Goal: Task Accomplishment & Management: Use online tool/utility

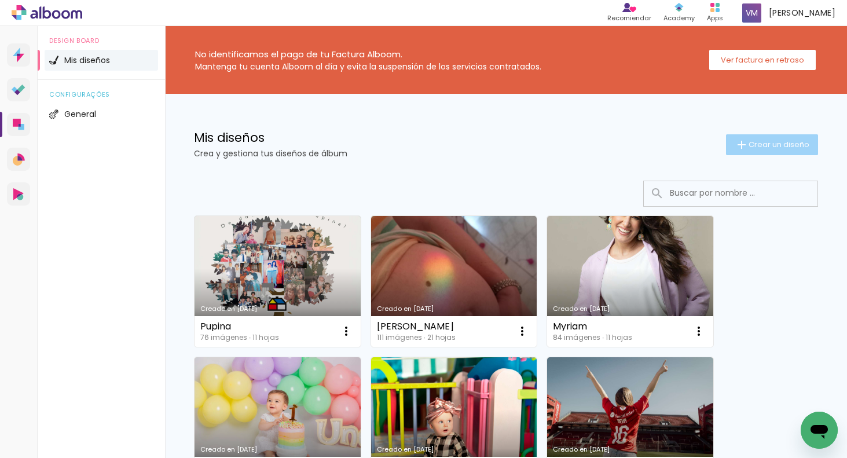
click at [745, 144] on iron-icon at bounding box center [741, 145] width 14 height 14
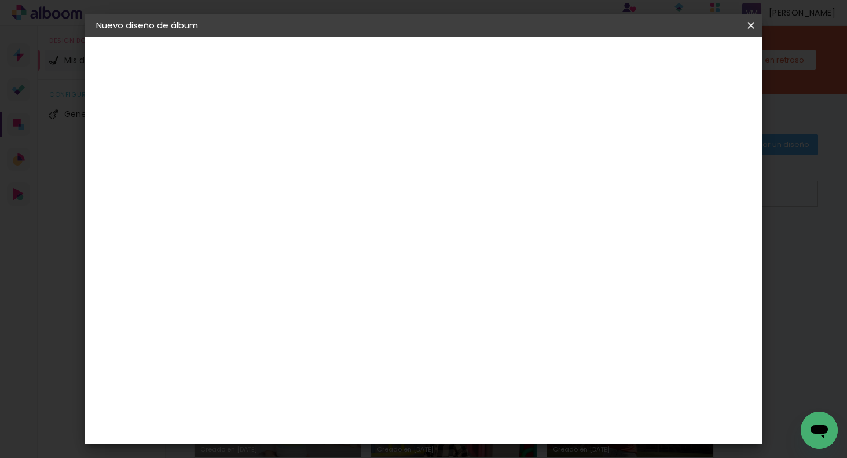
click at [285, 157] on input at bounding box center [285, 155] width 0 height 18
type input "pupina muestra"
type paper-input "pupina muestra"
click at [0, 0] on slot "Avanzar" at bounding box center [0, 0] width 0 height 0
click at [0, 0] on slot "Tamaño libre" at bounding box center [0, 0] width 0 height 0
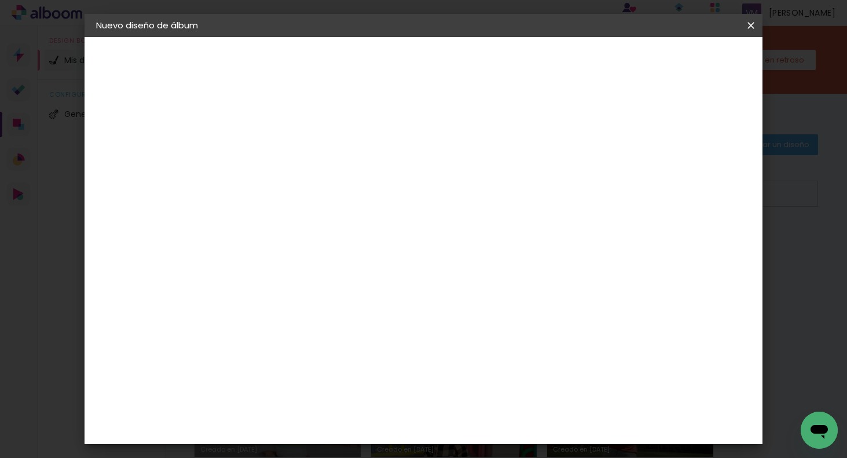
click at [0, 0] on slot "Tamaño libre" at bounding box center [0, 0] width 0 height 0
click at [0, 0] on slot "Avanzar" at bounding box center [0, 0] width 0 height 0
click at [256, 309] on input "30" at bounding box center [249, 311] width 30 height 17
type input "20"
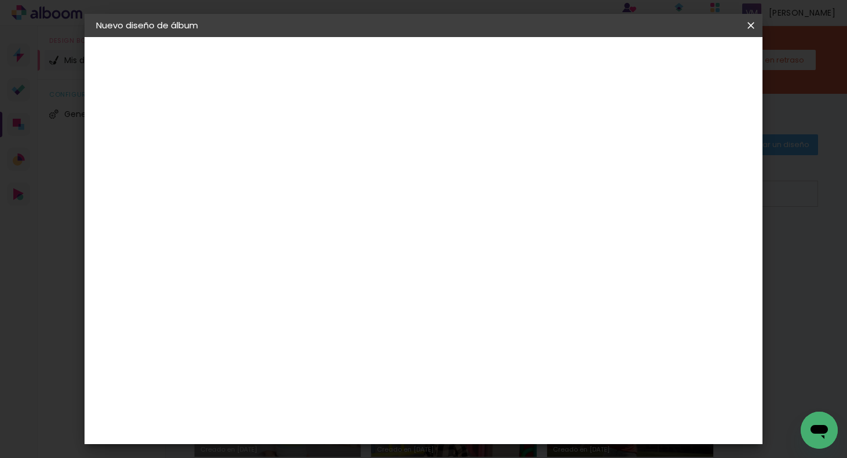
type paper-input "20"
click at [499, 383] on input "60" at bounding box center [491, 384] width 30 height 17
type input "40"
type paper-input "40"
click at [682, 63] on span "Empezar diseño" at bounding box center [654, 61] width 64 height 8
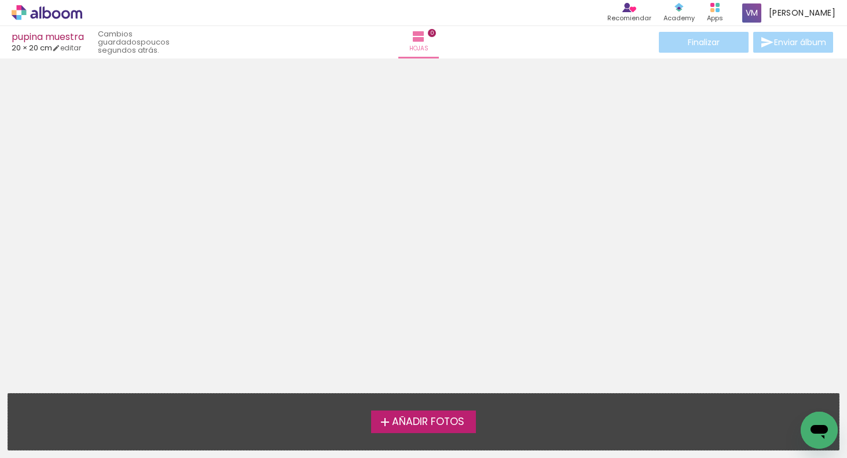
click at [380, 424] on iron-icon at bounding box center [385, 422] width 14 height 14
click at [0, 0] on input "file" at bounding box center [0, 0] width 0 height 0
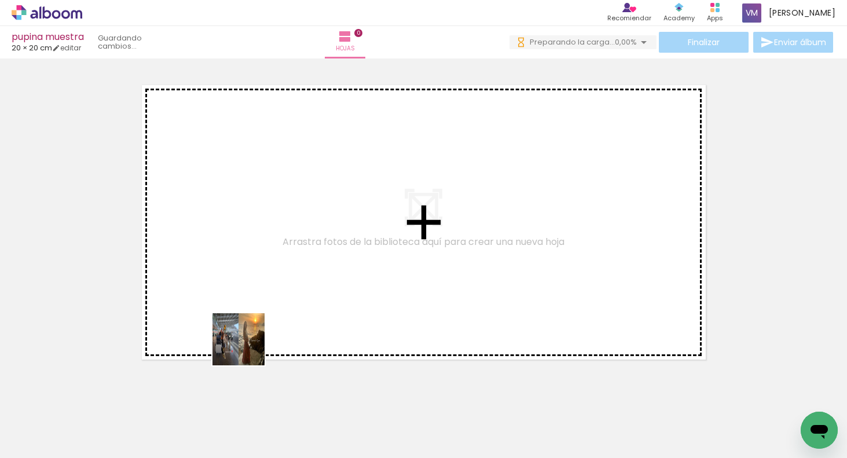
drag, startPoint x: 128, startPoint y: 425, endPoint x: 377, endPoint y: 276, distance: 290.7
click at [377, 278] on quentale-workspace at bounding box center [423, 229] width 847 height 458
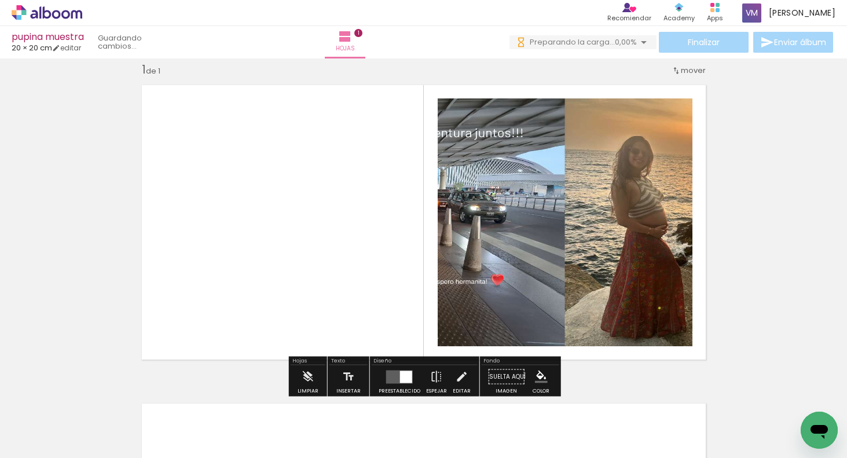
scroll to position [14, 0]
drag, startPoint x: 401, startPoint y: 378, endPoint x: 433, endPoint y: 359, distance: 37.8
click at [401, 378] on div at bounding box center [406, 376] width 12 height 12
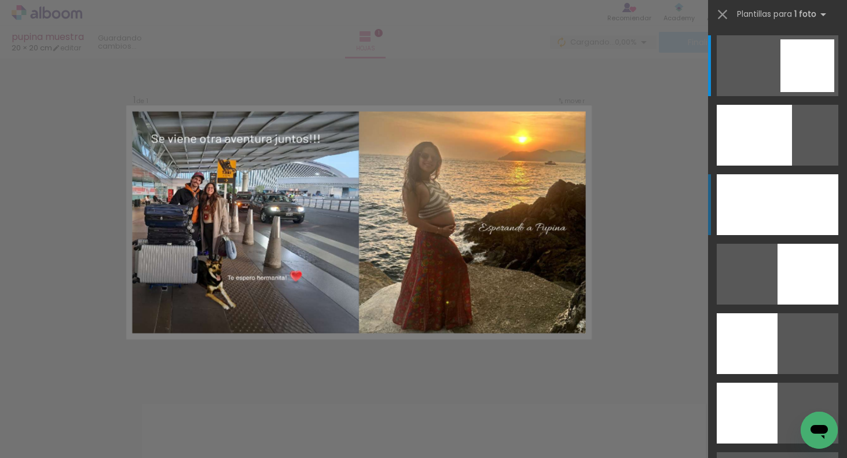
click at [786, 166] on div at bounding box center [754, 135] width 75 height 61
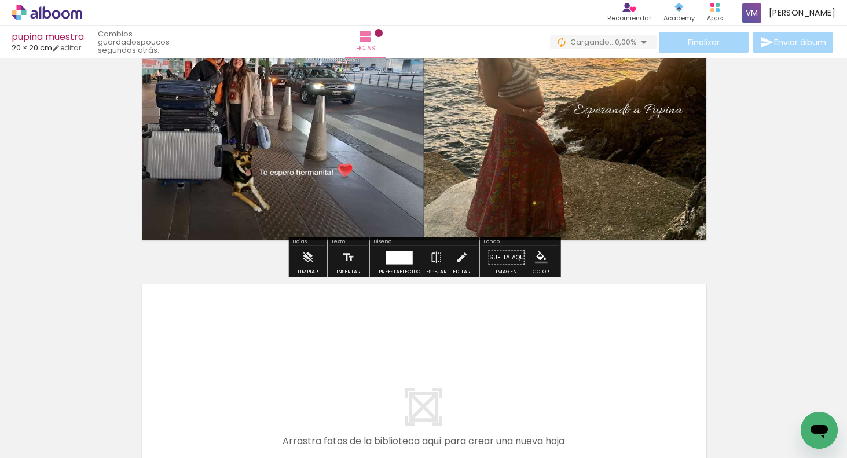
scroll to position [181, 0]
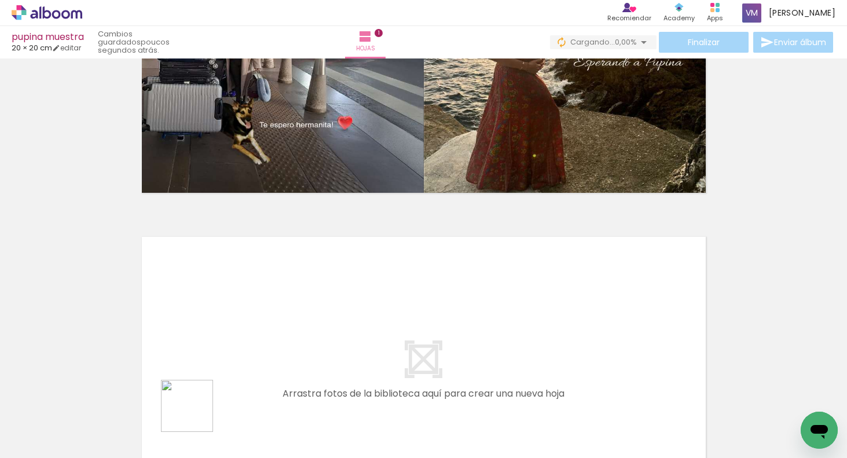
drag, startPoint x: 194, startPoint y: 418, endPoint x: 243, endPoint y: 304, distance: 124.2
click at [243, 304] on quentale-workspace at bounding box center [423, 229] width 847 height 458
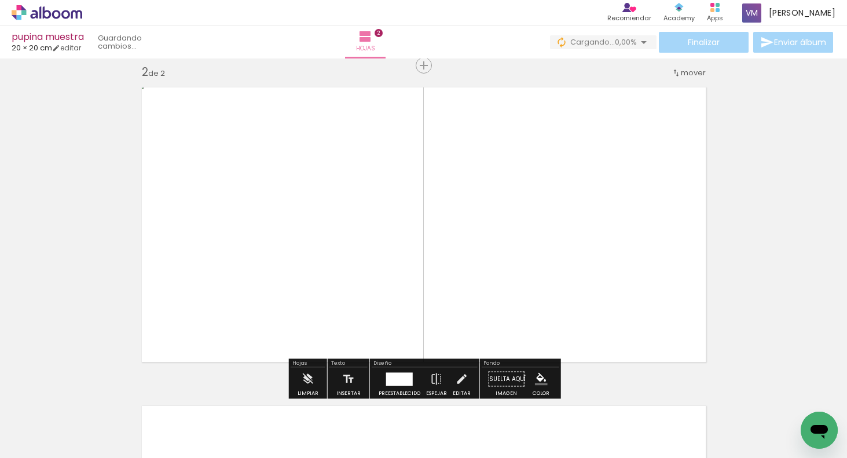
scroll to position [333, 0]
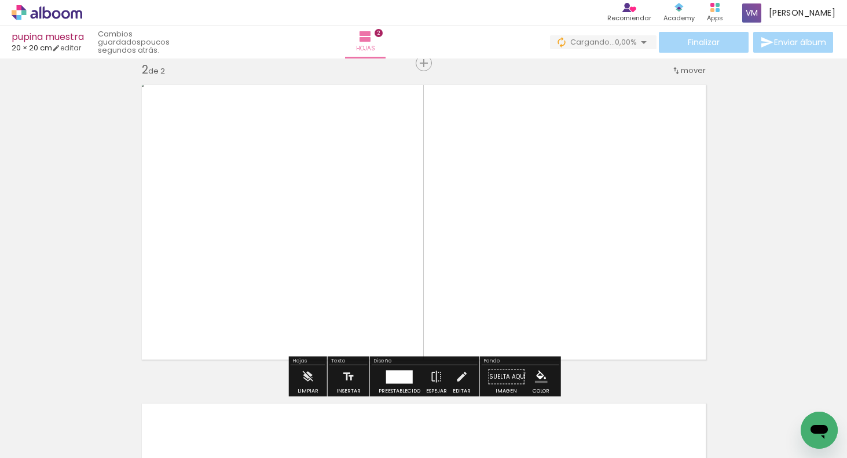
click at [770, 247] on div "Insertar hoja 1 de 2 Insertar hoja 2 de 2" at bounding box center [423, 208] width 847 height 956
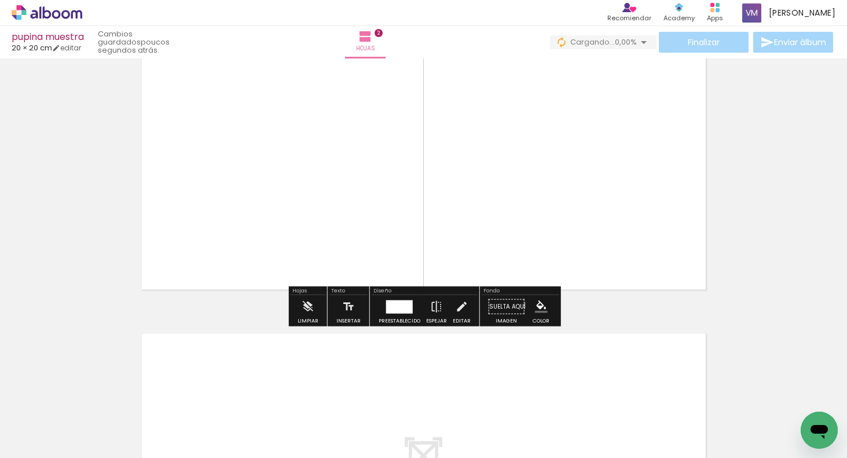
scroll to position [446, 0]
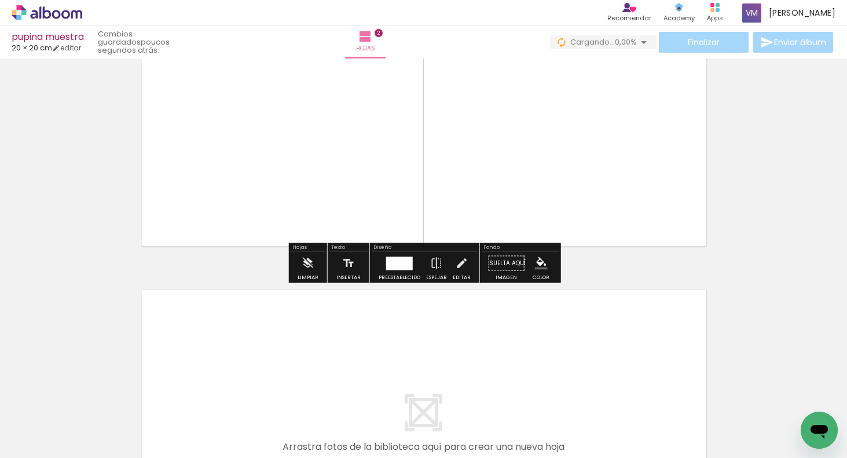
drag, startPoint x: 255, startPoint y: 410, endPoint x: 258, endPoint y: 339, distance: 71.2
click at [258, 339] on quentale-workspace at bounding box center [423, 229] width 847 height 458
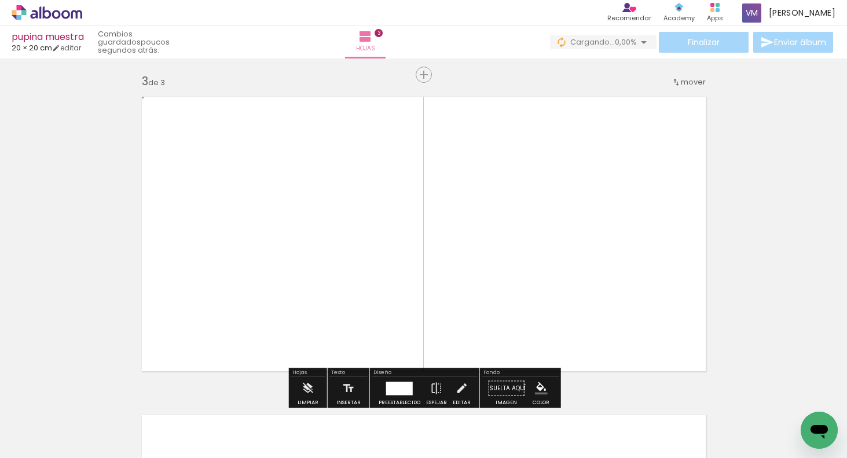
scroll to position [651, 0]
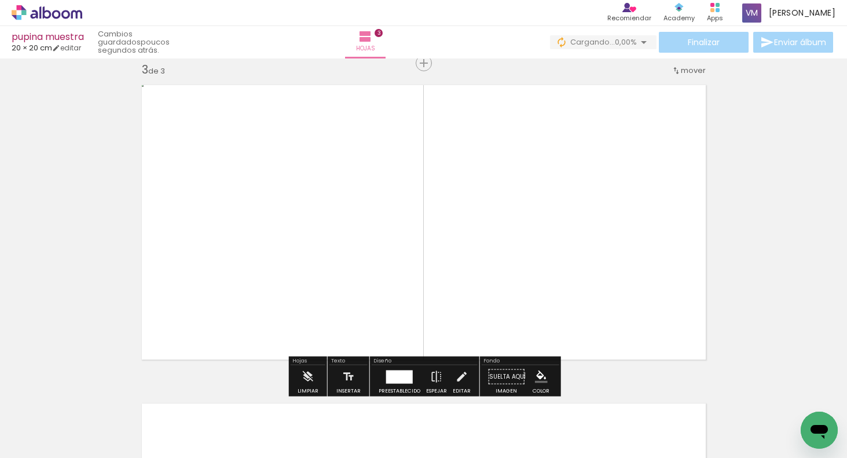
click at [736, 273] on div "Insertar hoja 1 de 3 Insertar hoja 2 de 3 Insertar hoja 3 de 3" at bounding box center [423, 48] width 847 height 1274
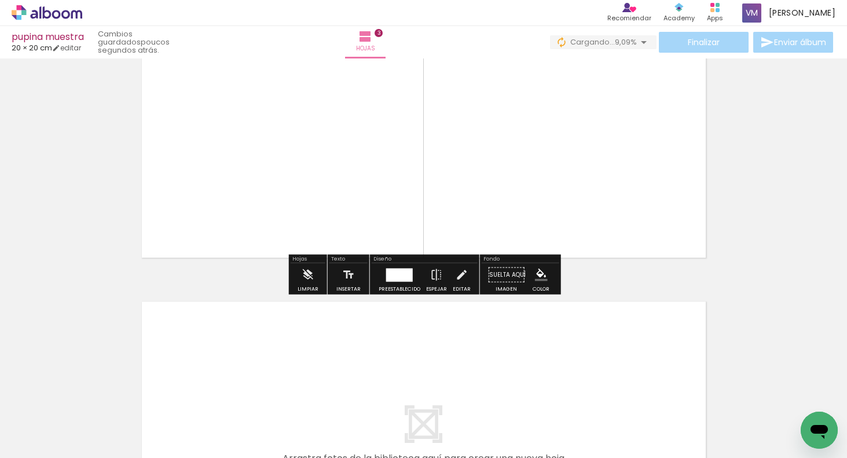
scroll to position [783, 0]
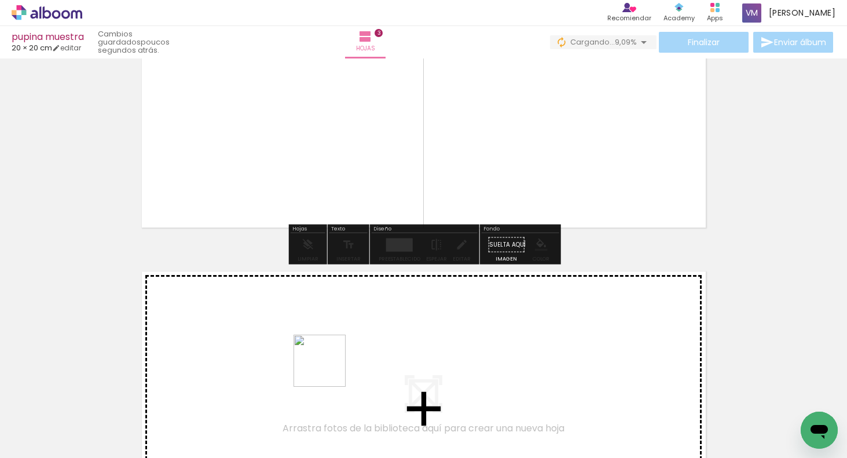
drag, startPoint x: 320, startPoint y: 420, endPoint x: 336, endPoint y: 330, distance: 91.1
click at [336, 330] on quentale-workspace at bounding box center [423, 229] width 847 height 458
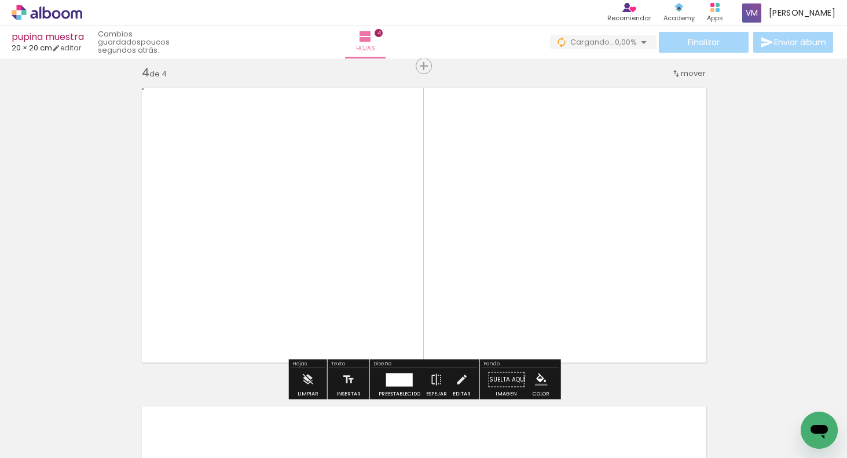
scroll to position [969, 0]
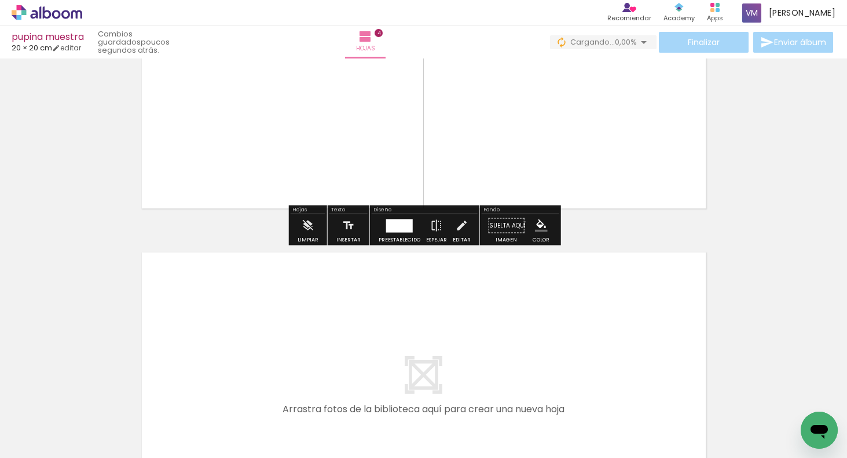
scroll to position [1138, 0]
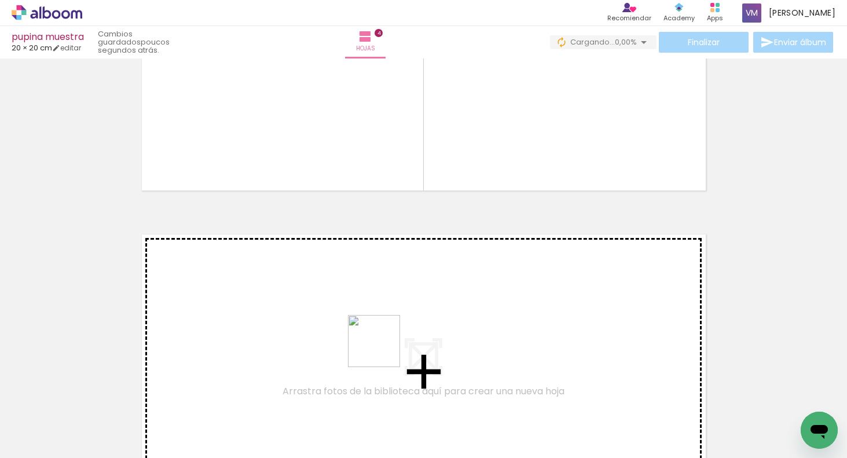
drag, startPoint x: 384, startPoint y: 383, endPoint x: 385, endPoint y: 310, distance: 72.4
click at [385, 310] on quentale-workspace at bounding box center [423, 229] width 847 height 458
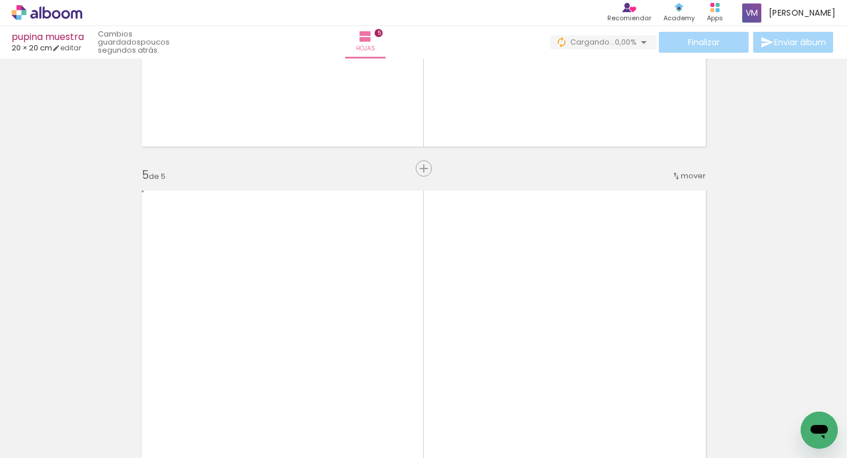
scroll to position [1105, 0]
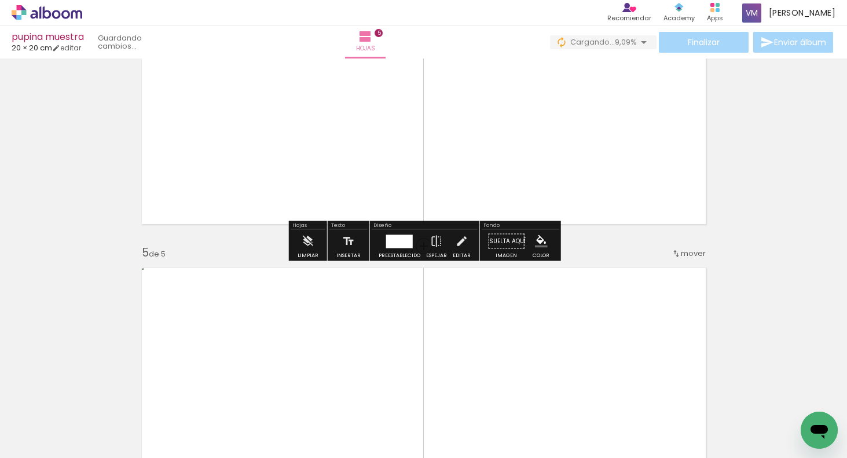
click at [410, 238] on div at bounding box center [399, 240] width 27 height 13
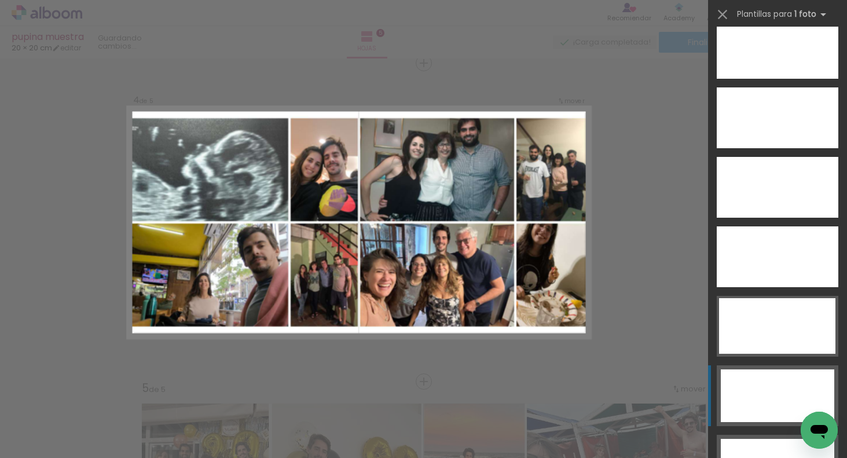
scroll to position [3498, 0]
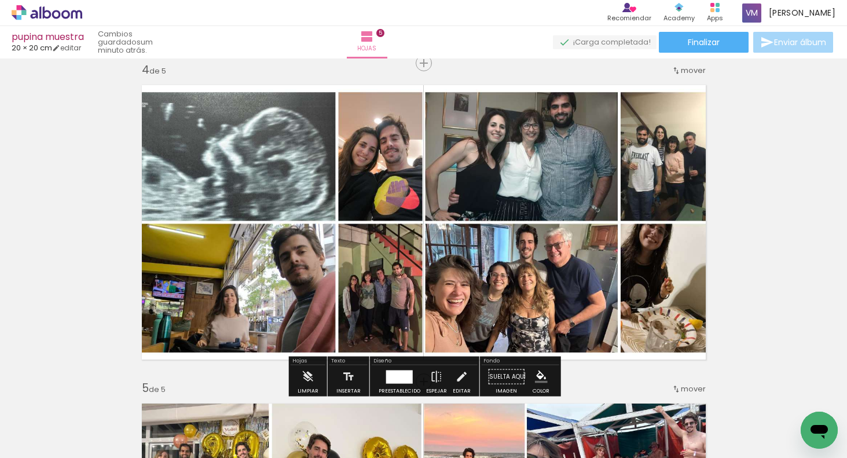
click at [804, 297] on div "Insertar hoja 1 de 5 Insertar hoja 2 de 5 Insertar hoja 3 de 5 Insertar hoja 4 …" at bounding box center [423, 48] width 847 height 1911
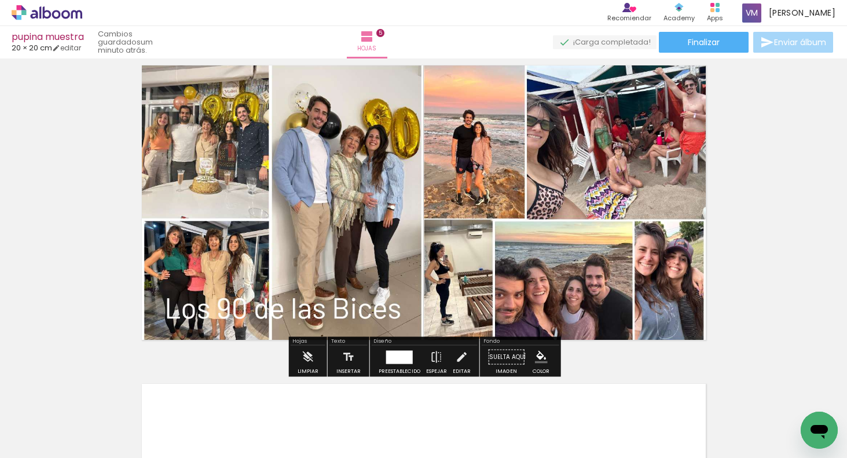
scroll to position [1312, 0]
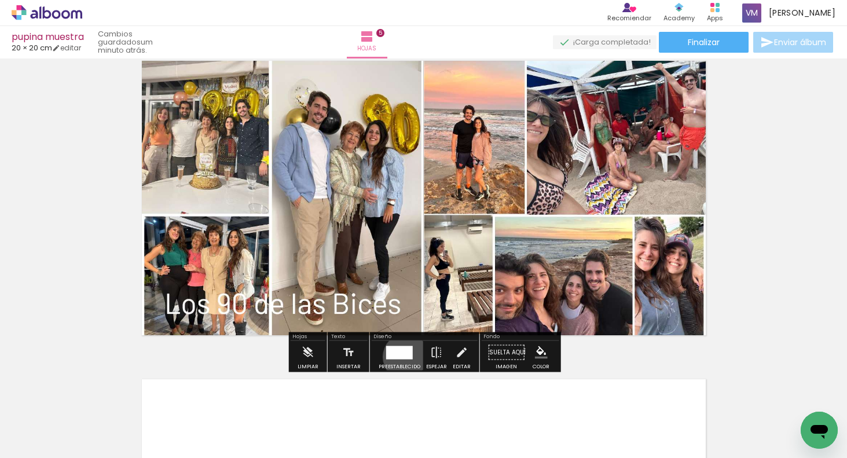
click at [405, 356] on div at bounding box center [399, 352] width 27 height 13
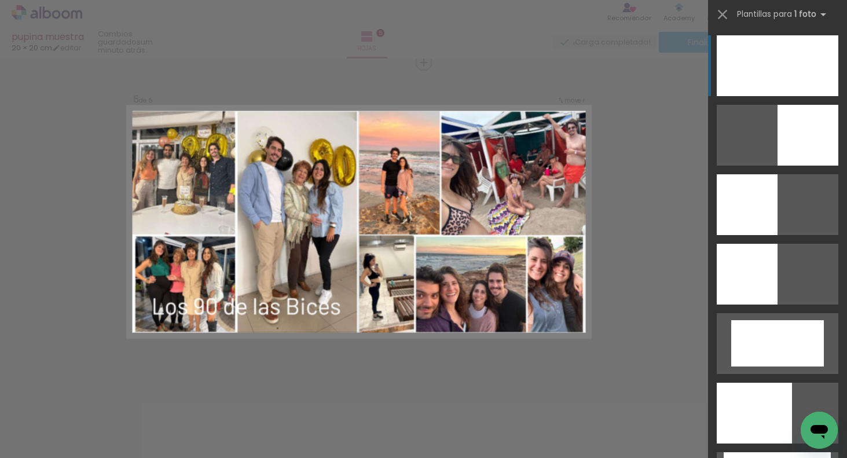
scroll to position [1288, 0]
click at [762, 63] on div at bounding box center [778, 65] width 122 height 61
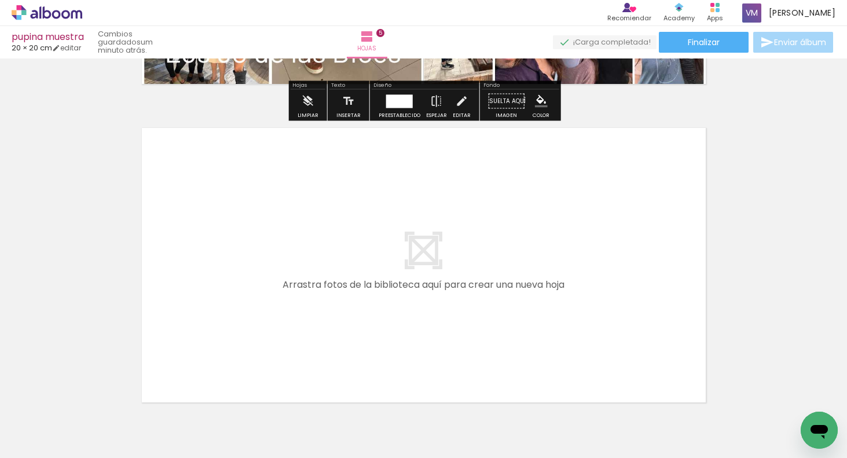
scroll to position [1616, 0]
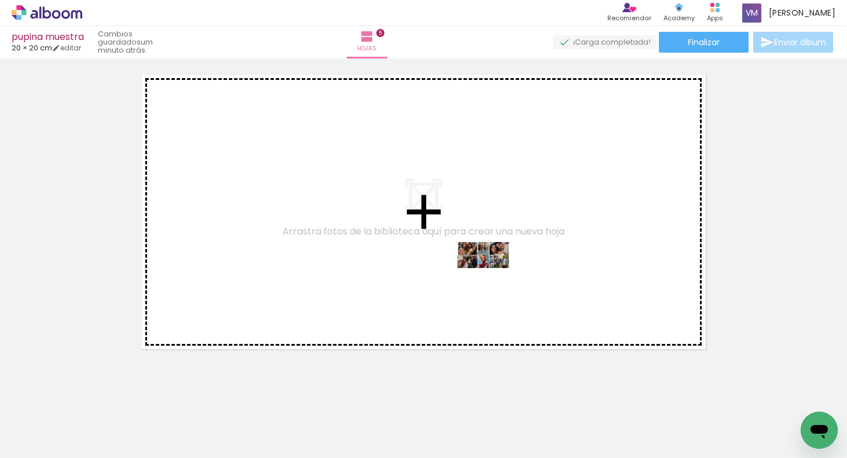
drag, startPoint x: 510, startPoint y: 417, endPoint x: 493, endPoint y: 271, distance: 146.9
click at [493, 271] on quentale-workspace at bounding box center [423, 229] width 847 height 458
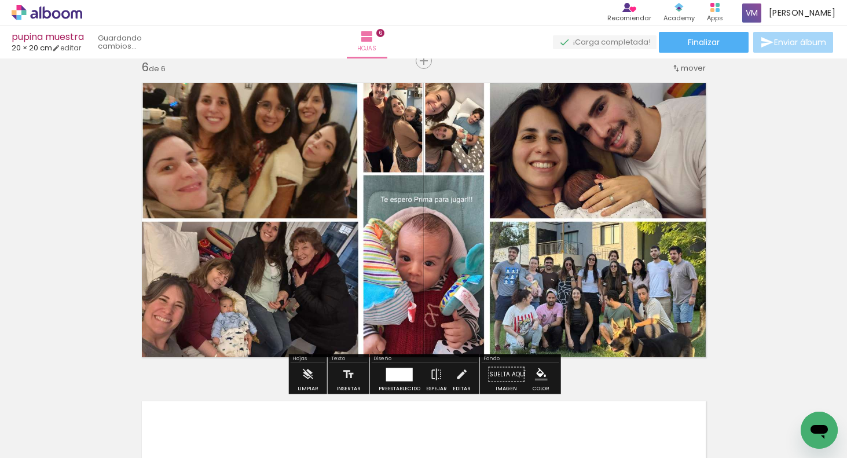
scroll to position [1606, 0]
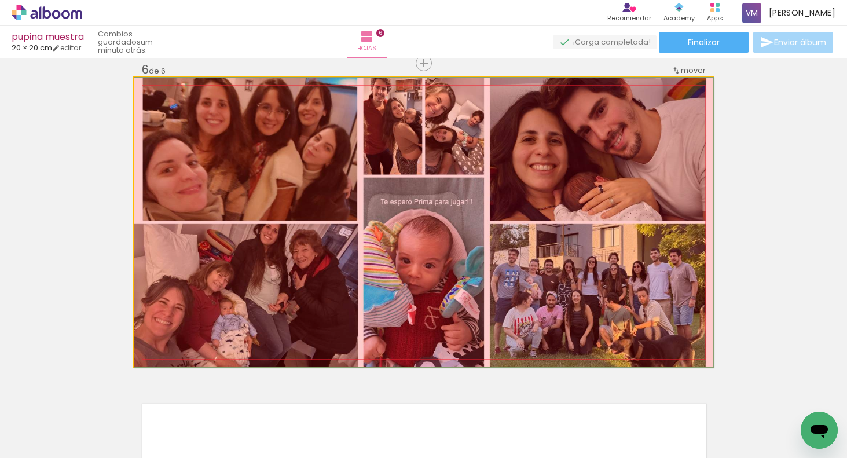
drag, startPoint x: 541, startPoint y: 315, endPoint x: 535, endPoint y: 428, distance: 113.6
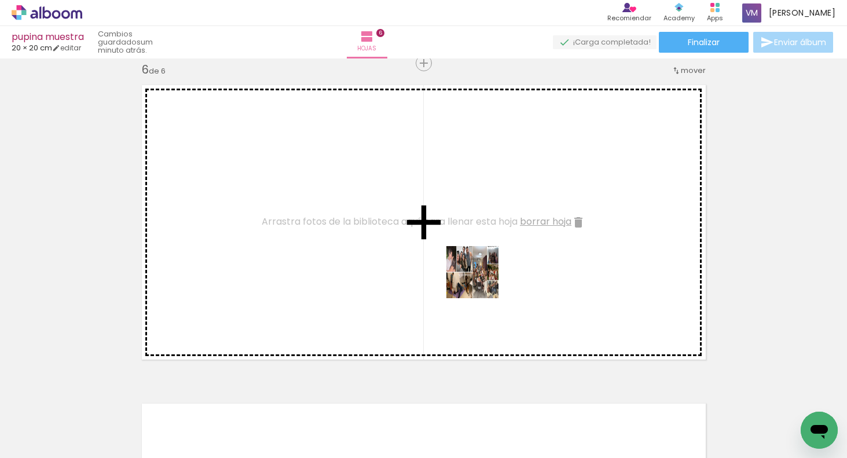
drag, startPoint x: 472, startPoint y: 341, endPoint x: 481, endPoint y: 273, distance: 68.8
click at [481, 273] on quentale-workspace at bounding box center [423, 229] width 847 height 458
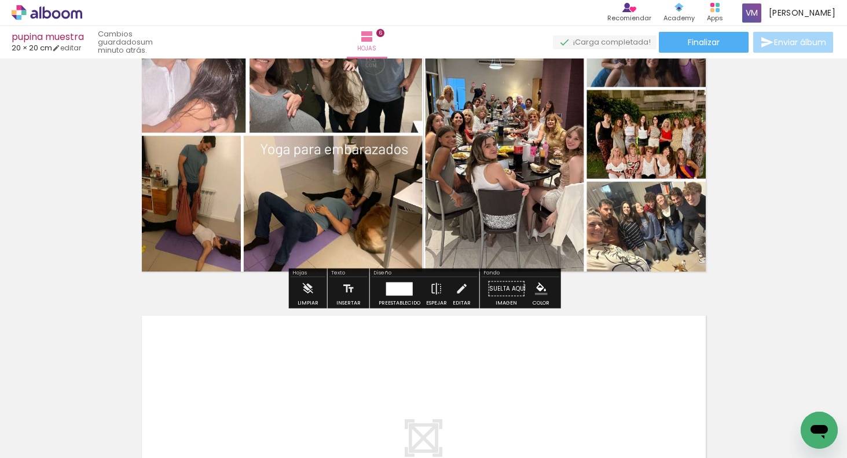
scroll to position [1696, 0]
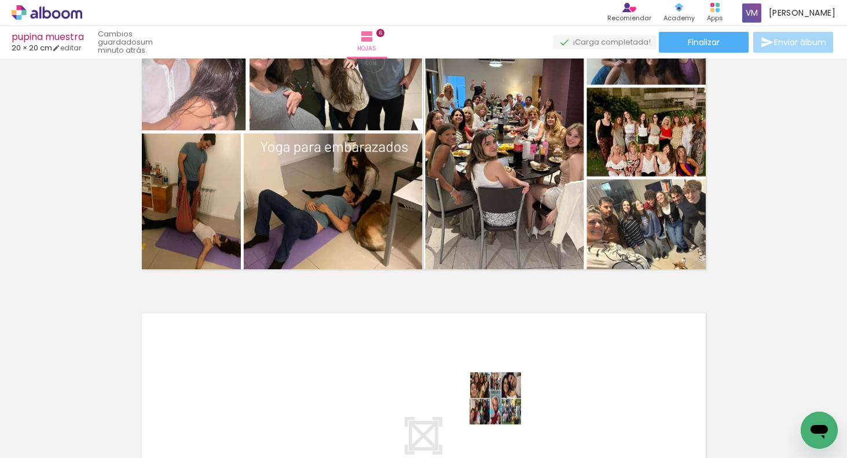
drag, startPoint x: 504, startPoint y: 409, endPoint x: 501, endPoint y: 346, distance: 63.1
click at [501, 346] on quentale-workspace at bounding box center [423, 229] width 847 height 458
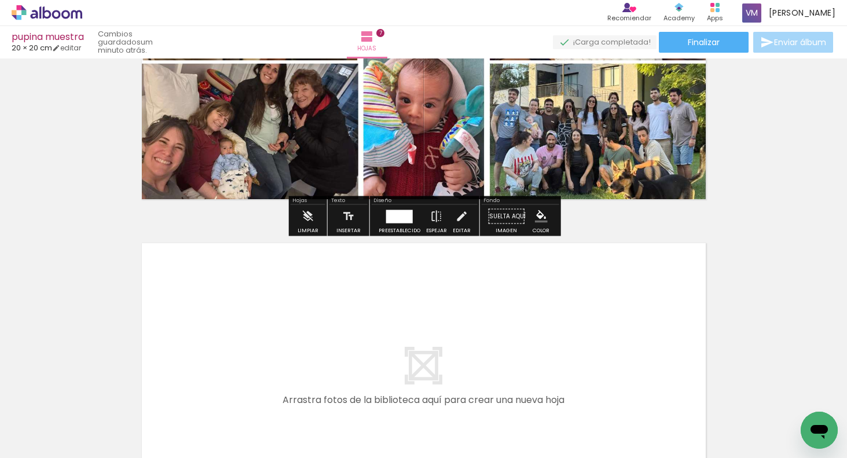
scroll to position [2158, 0]
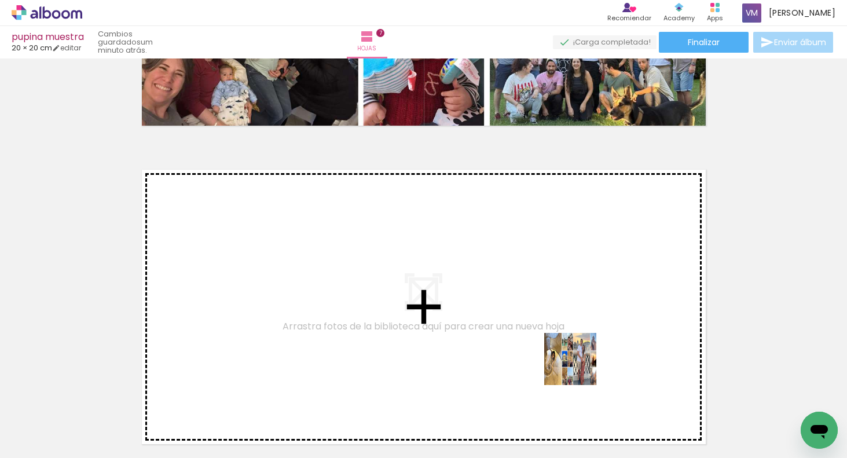
drag, startPoint x: 581, startPoint y: 420, endPoint x: 575, endPoint y: 311, distance: 109.0
click at [575, 311] on quentale-workspace at bounding box center [423, 229] width 847 height 458
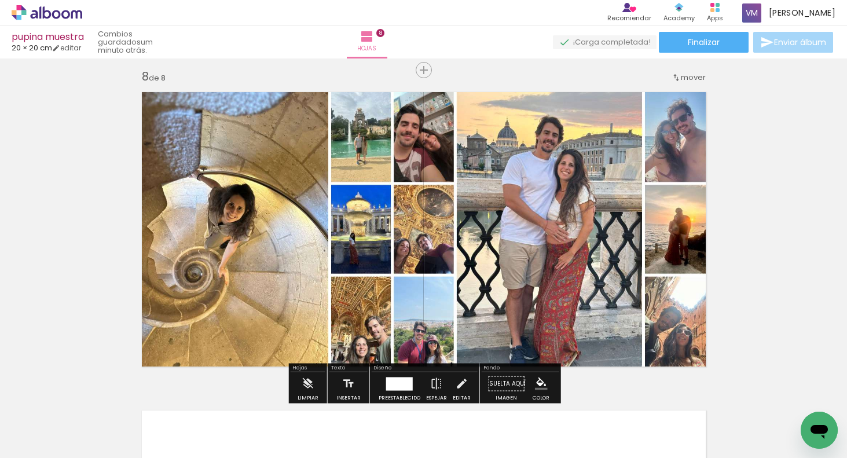
scroll to position [2243, 0]
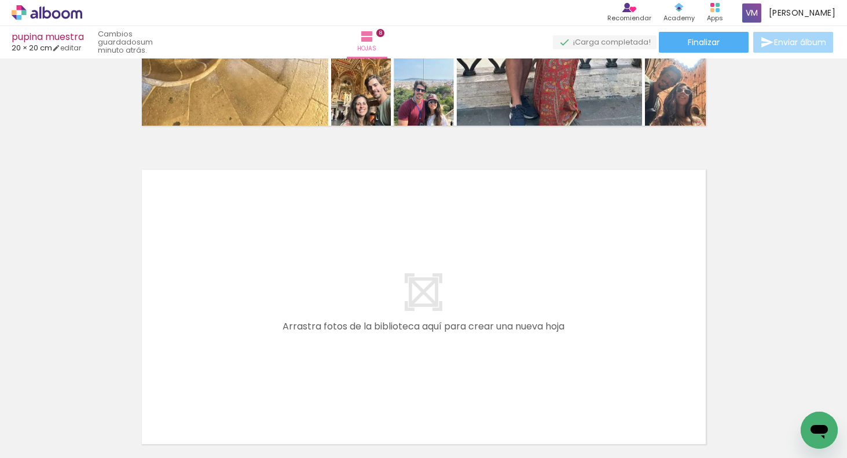
scroll to position [2483, 0]
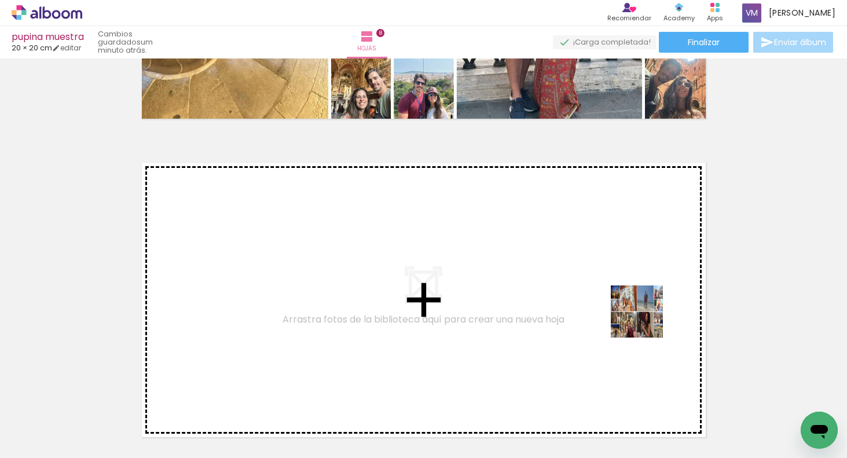
drag, startPoint x: 647, startPoint y: 415, endPoint x: 647, endPoint y: 316, distance: 99.0
click at [647, 316] on quentale-workspace at bounding box center [423, 229] width 847 height 458
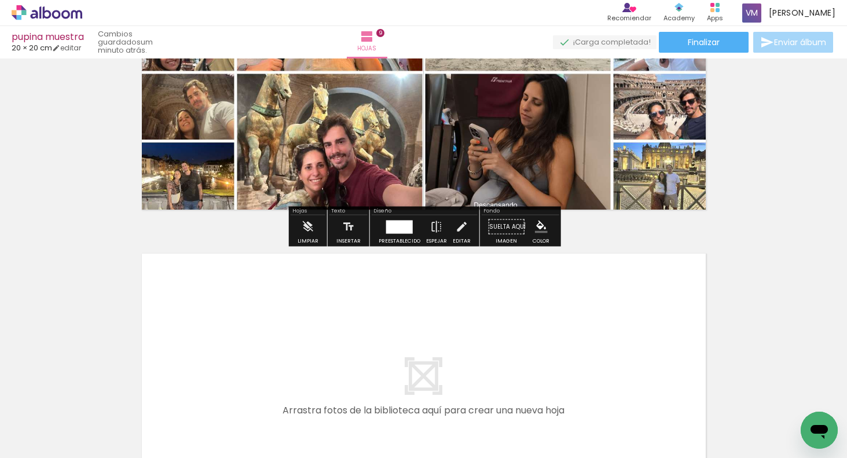
scroll to position [2737, 0]
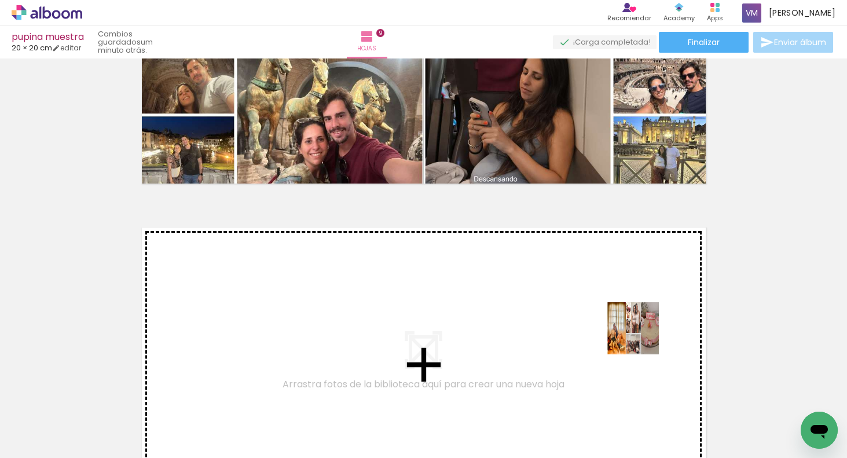
drag, startPoint x: 682, startPoint y: 385, endPoint x: 632, endPoint y: 325, distance: 78.1
click at [632, 325] on quentale-workspace at bounding box center [423, 229] width 847 height 458
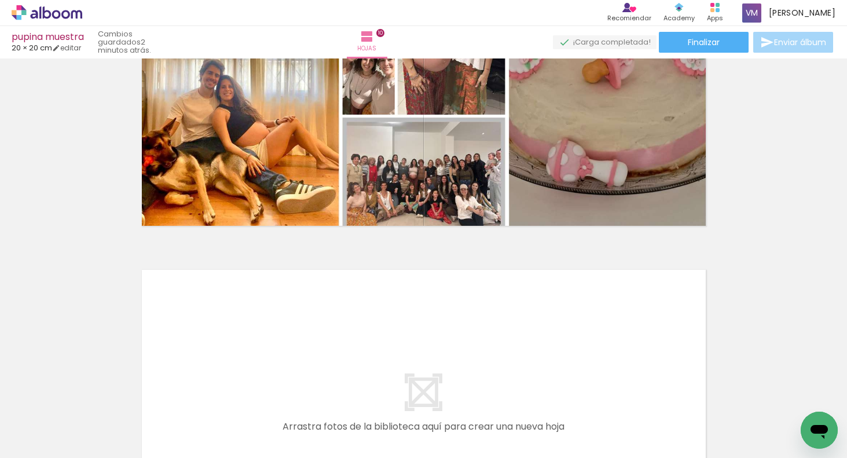
scroll to position [3046, 0]
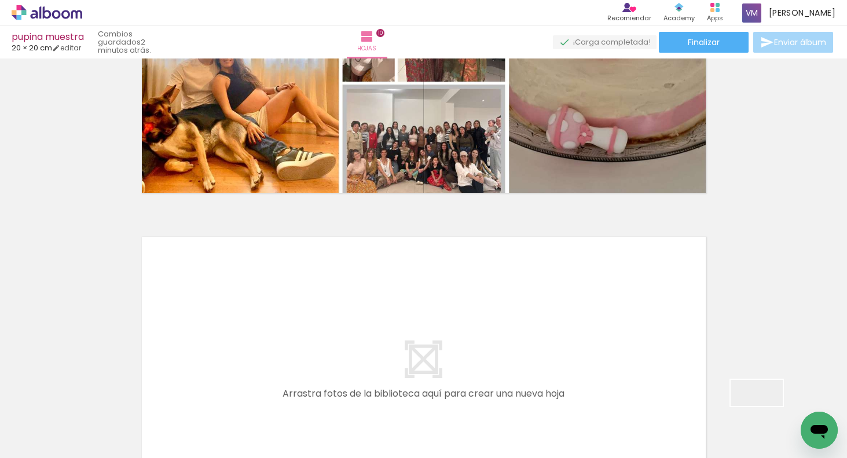
drag, startPoint x: 770, startPoint y: 420, endPoint x: 631, endPoint y: 330, distance: 165.8
click at [631, 330] on quentale-workspace at bounding box center [423, 229] width 847 height 458
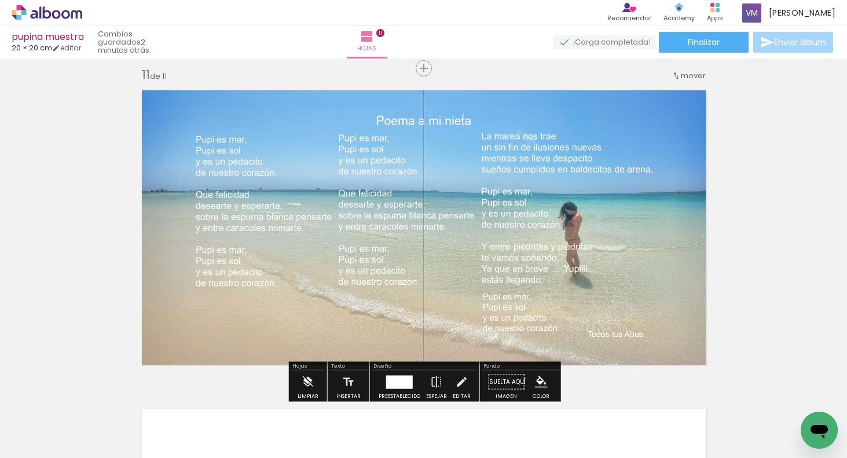
scroll to position [3198, 0]
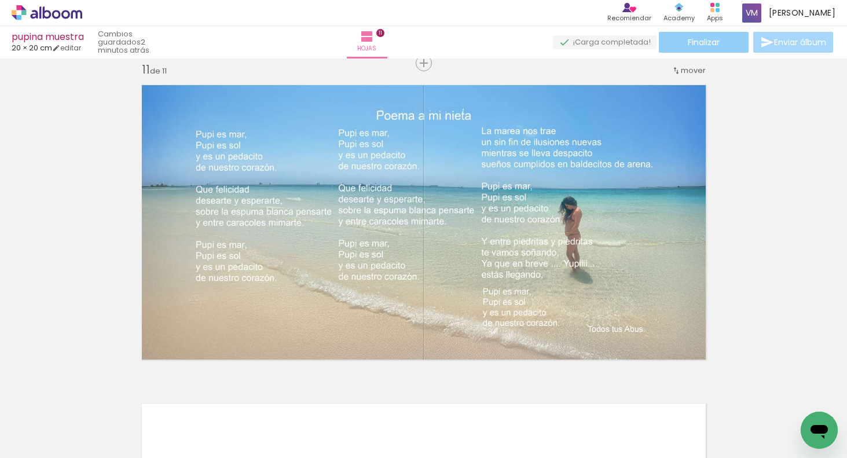
click at [688, 42] on span "Finalizar" at bounding box center [704, 42] width 32 height 8
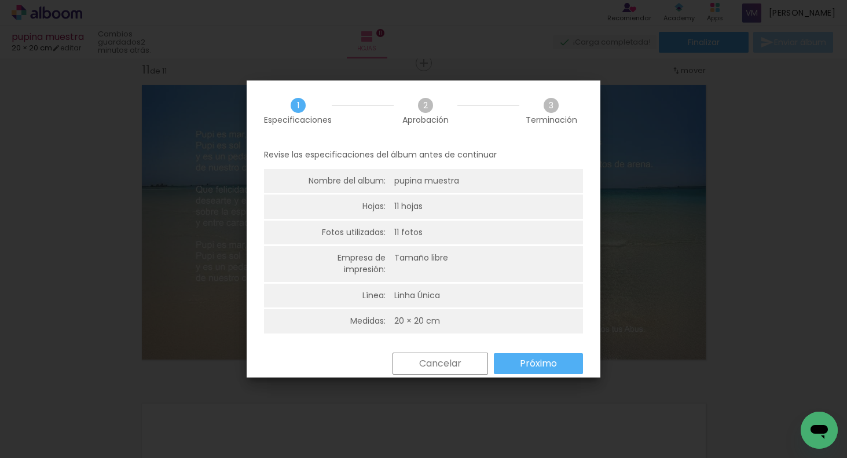
click at [744, 102] on iron-overlay-backdrop at bounding box center [423, 229] width 847 height 458
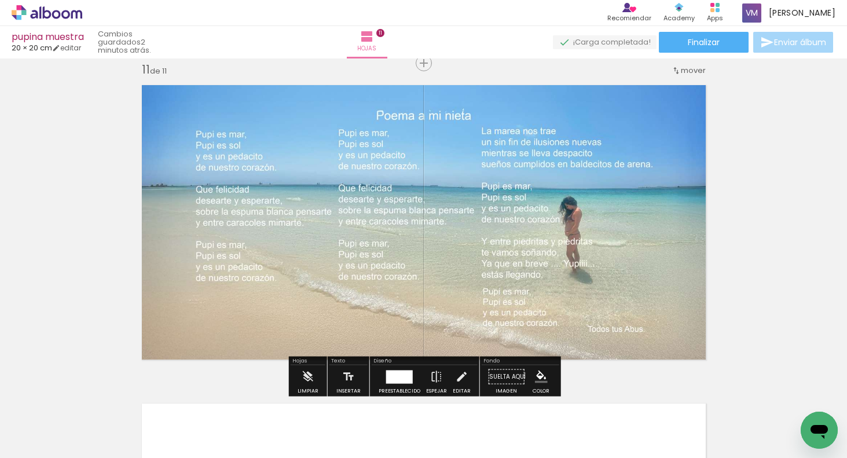
click at [712, 41] on span "Finalizar" at bounding box center [704, 42] width 32 height 8
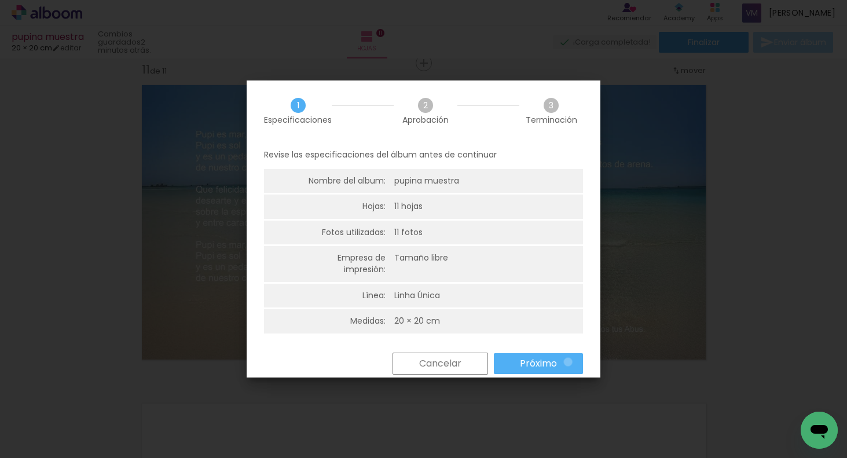
click at [568, 362] on paper-button "Próximo" at bounding box center [538, 363] width 89 height 21
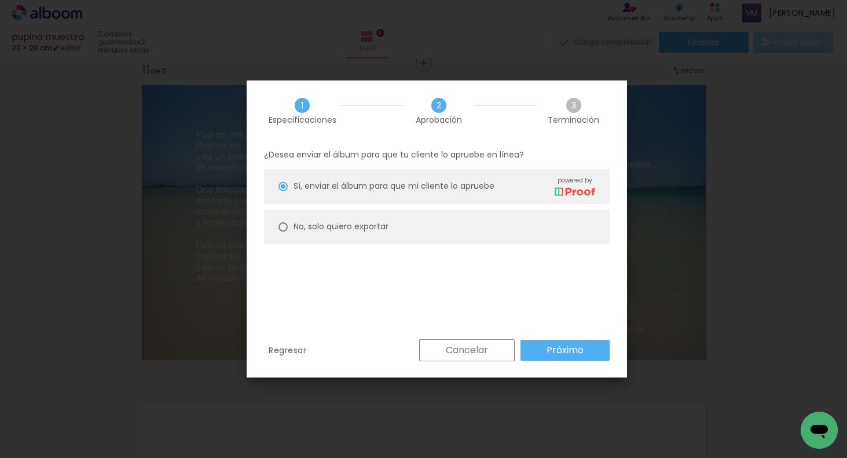
click at [545, 347] on paper-button "Próximo" at bounding box center [564, 350] width 89 height 21
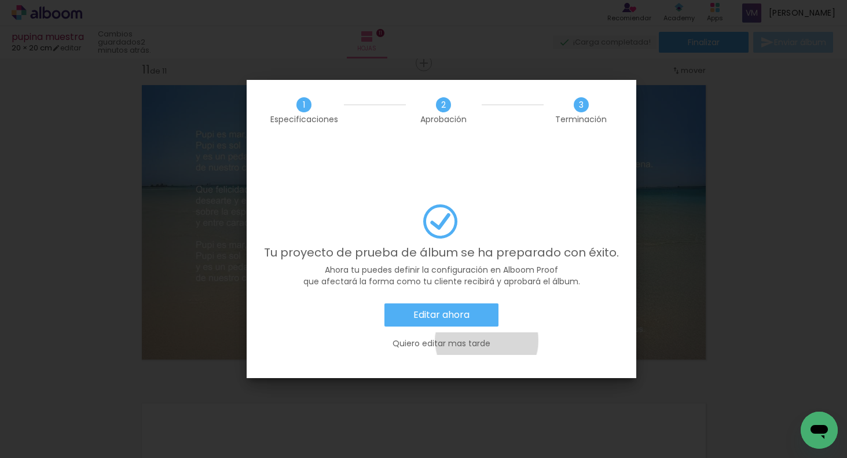
click at [487, 332] on paper-button "Quiero editar mas tarde" at bounding box center [441, 343] width 355 height 23
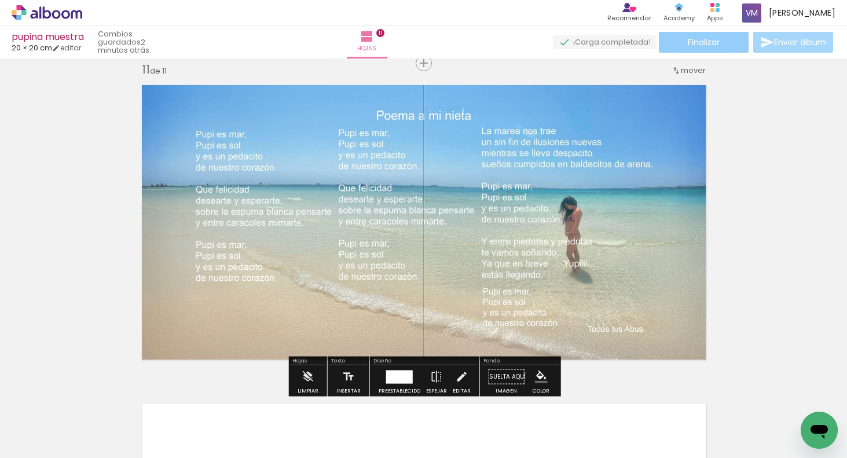
click at [688, 39] on span "Finalizar" at bounding box center [704, 42] width 32 height 8
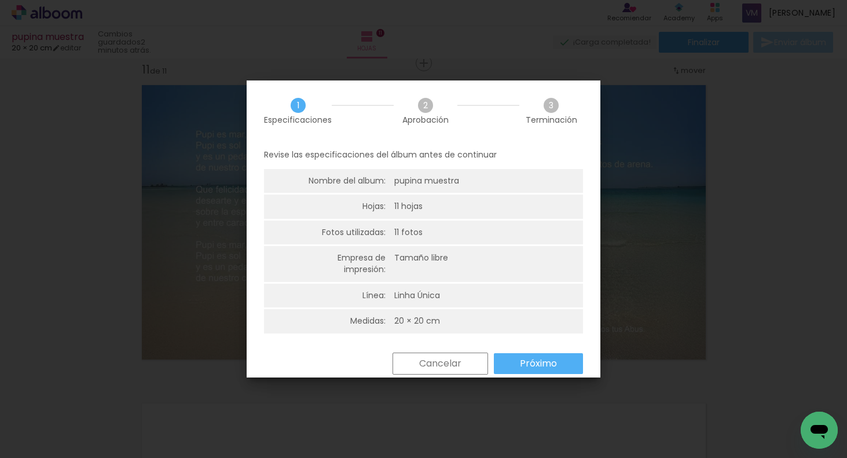
drag, startPoint x: 539, startPoint y: 368, endPoint x: 548, endPoint y: 366, distance: 8.9
click at [0, 0] on slot "Próximo" at bounding box center [0, 0] width 0 height 0
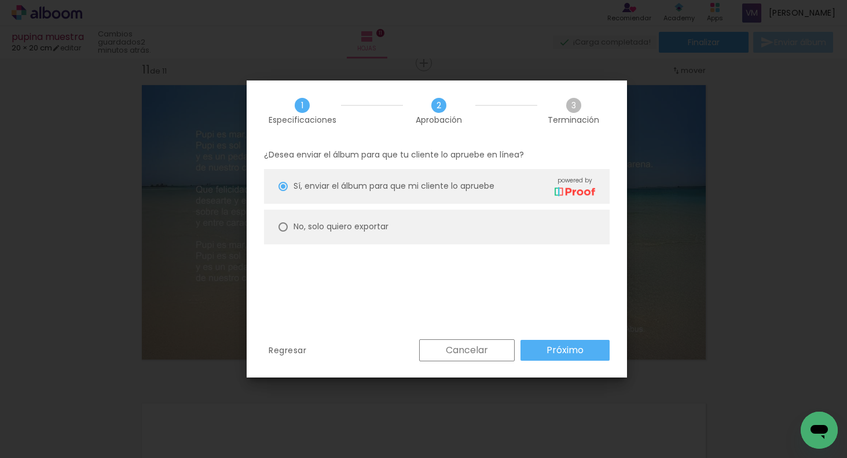
click at [0, 0] on slot "Próximo" at bounding box center [0, 0] width 0 height 0
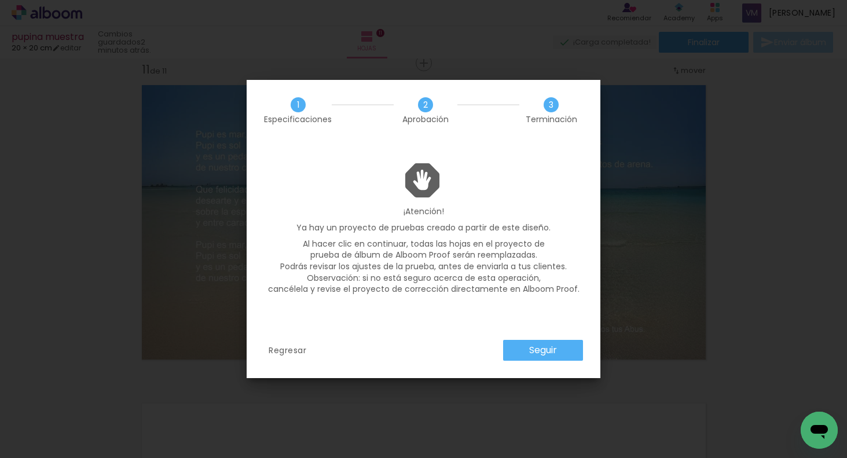
click at [0, 0] on slot "Seguir" at bounding box center [0, 0] width 0 height 0
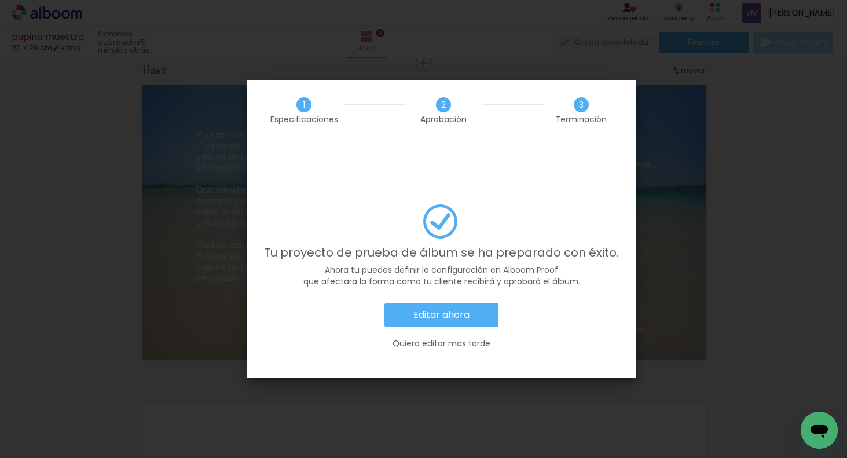
click at [407, 303] on paper-button "Editar ahora" at bounding box center [441, 314] width 114 height 23
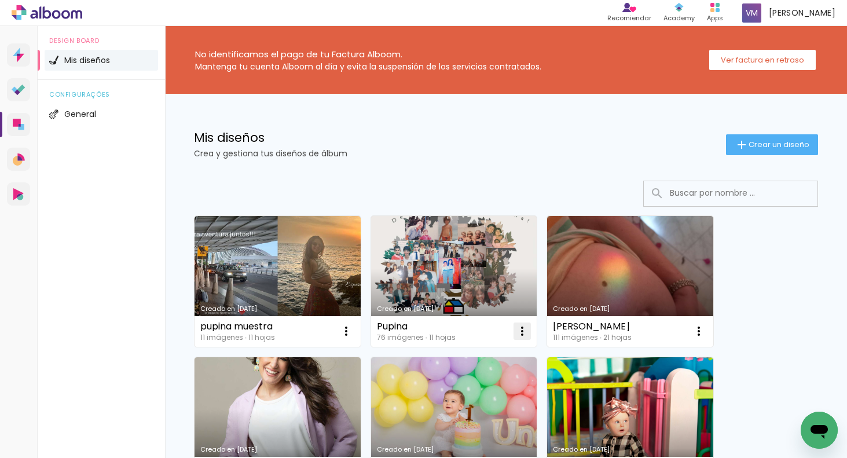
click at [353, 328] on iron-icon at bounding box center [346, 331] width 14 height 14
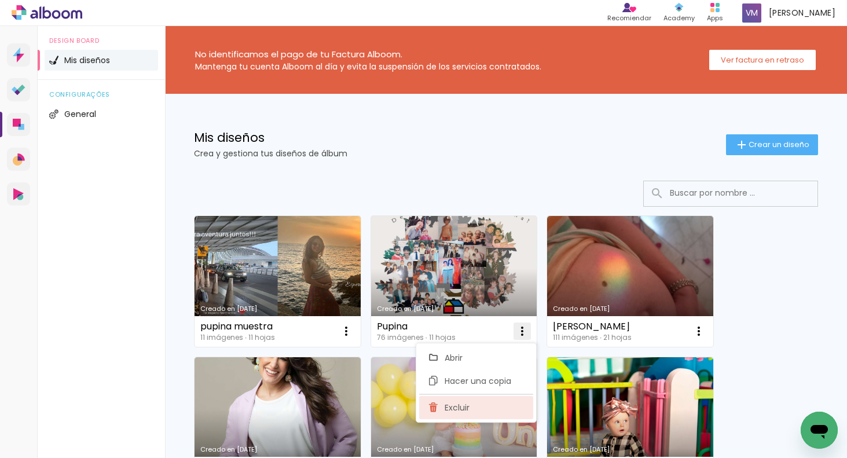
click at [480, 406] on paper-item "Excluir" at bounding box center [476, 407] width 114 height 23
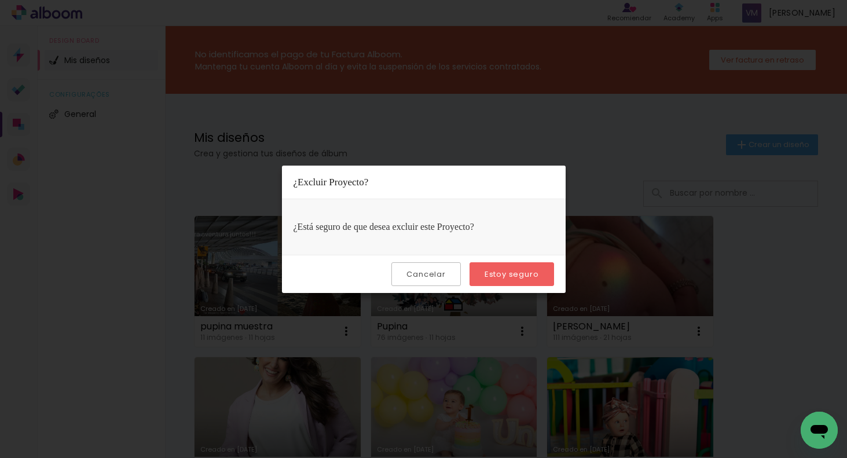
click at [512, 267] on paper-button "Estoy seguro" at bounding box center [511, 274] width 85 height 24
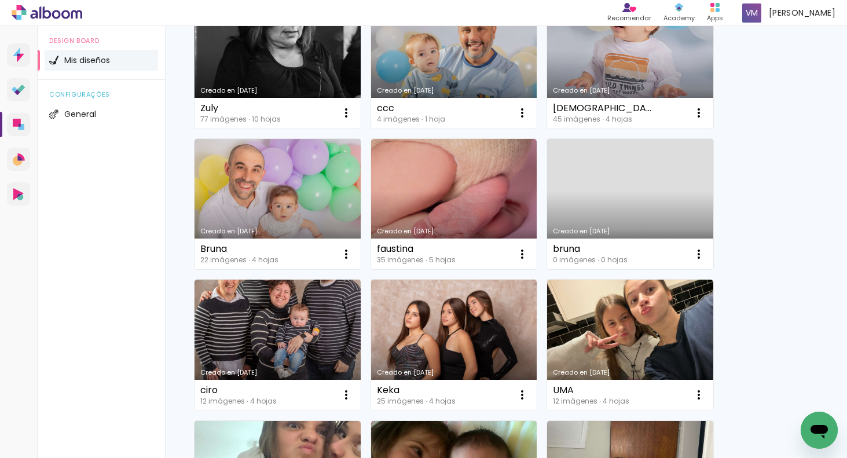
scroll to position [505, 0]
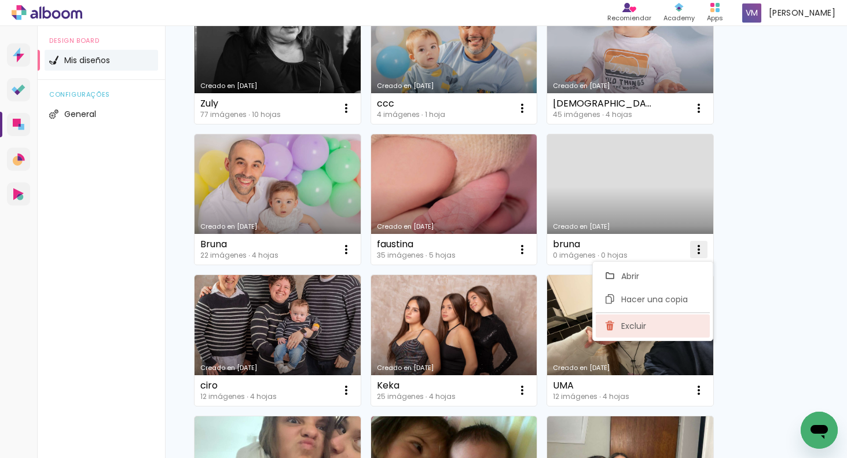
click at [640, 325] on span "Excluir" at bounding box center [633, 326] width 25 height 8
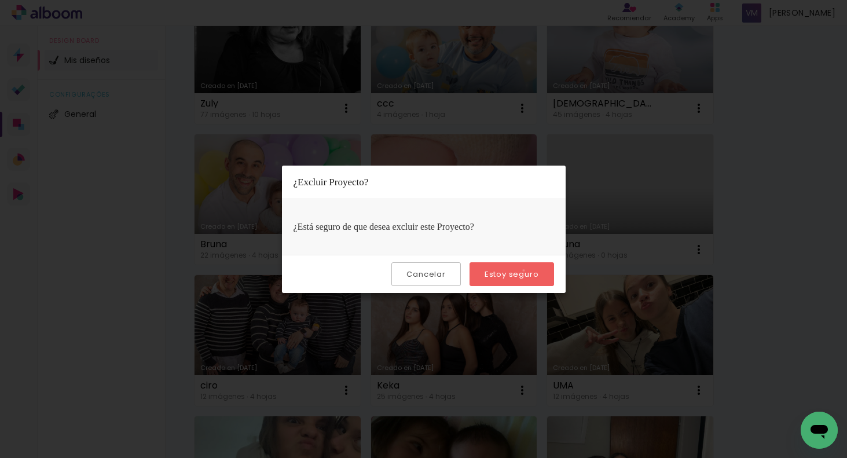
click at [0, 0] on slot "Estoy seguro" at bounding box center [0, 0] width 0 height 0
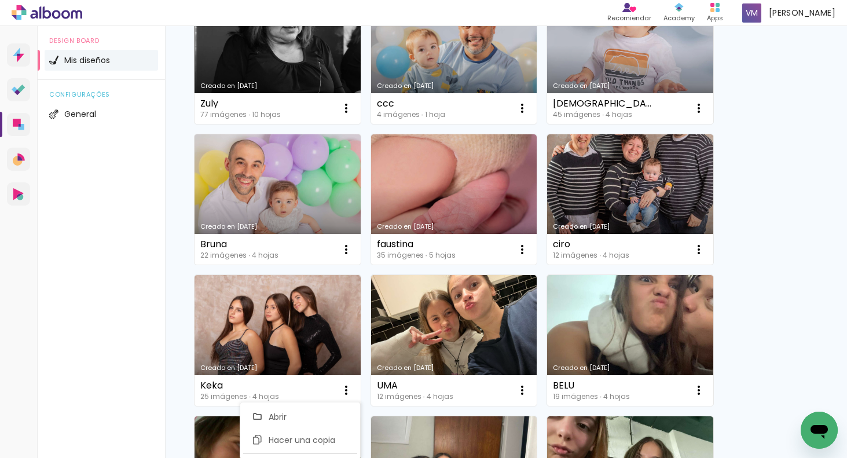
click at [113, 392] on div "Design Board Mis diseños configurações General" at bounding box center [101, 255] width 127 height 458
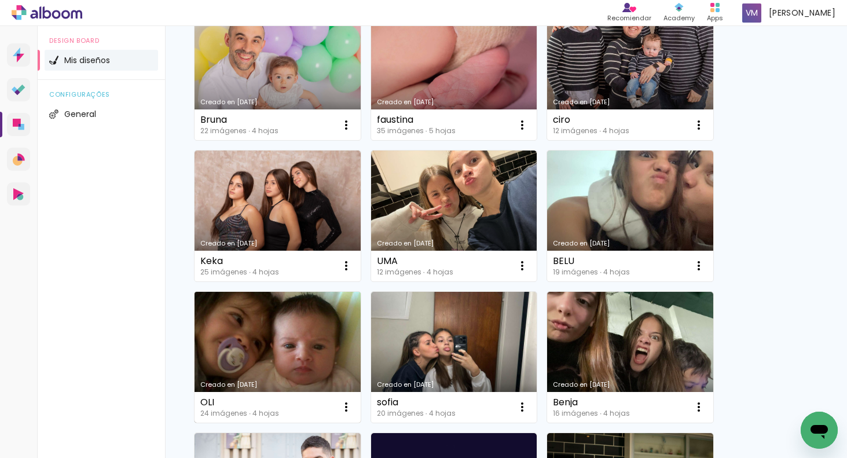
scroll to position [678, 0]
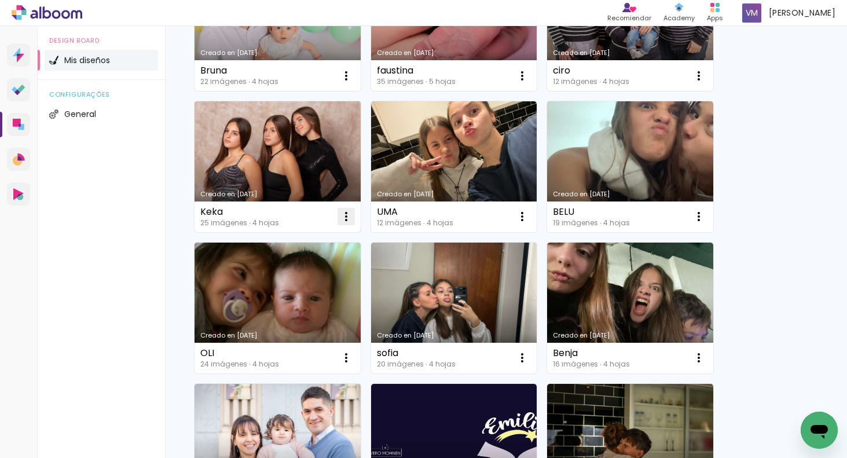
drag, startPoint x: 350, startPoint y: 214, endPoint x: 344, endPoint y: 215, distance: 6.0
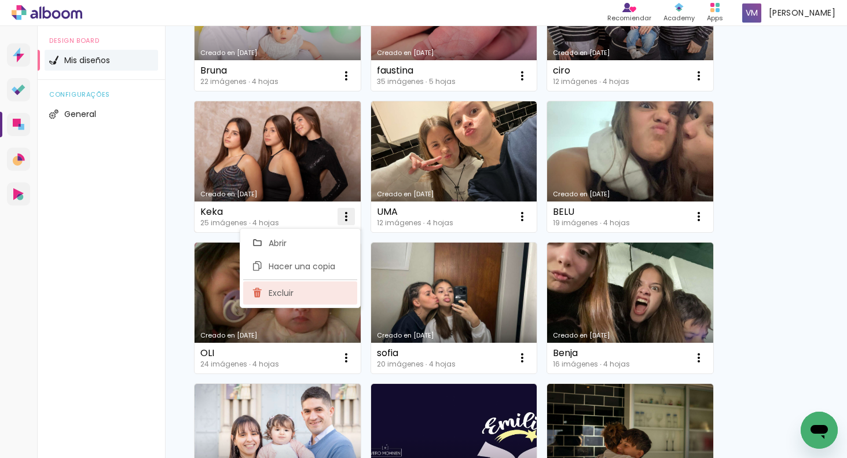
click at [320, 295] on paper-item "Excluir" at bounding box center [300, 292] width 114 height 23
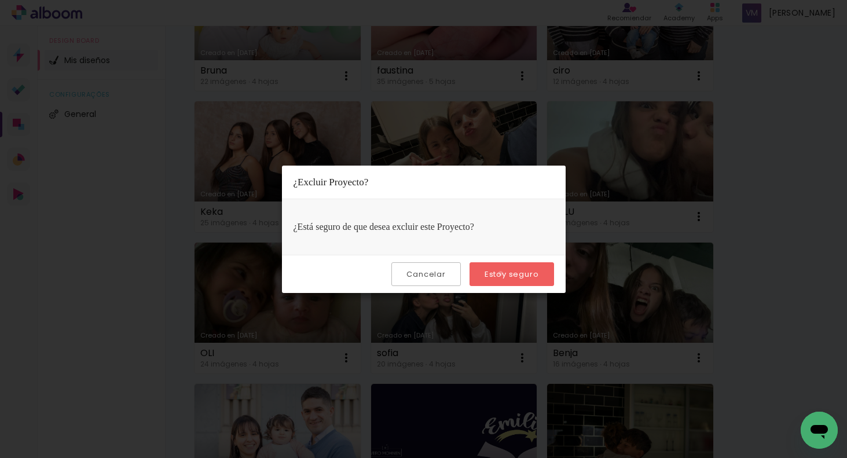
click at [0, 0] on slot "Estoy seguro" at bounding box center [0, 0] width 0 height 0
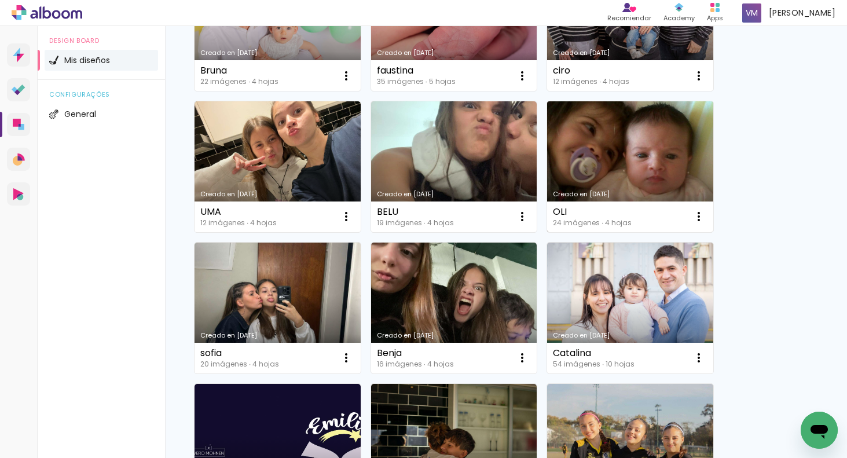
click at [641, 175] on link "Creado en [DATE]" at bounding box center [630, 166] width 166 height 131
